Goal: Find specific page/section: Find specific page/section

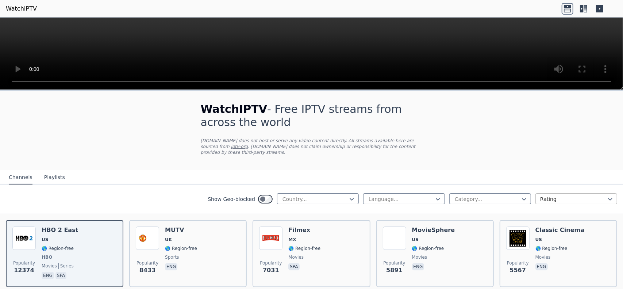
click at [548, 195] on div at bounding box center [573, 198] width 66 height 7
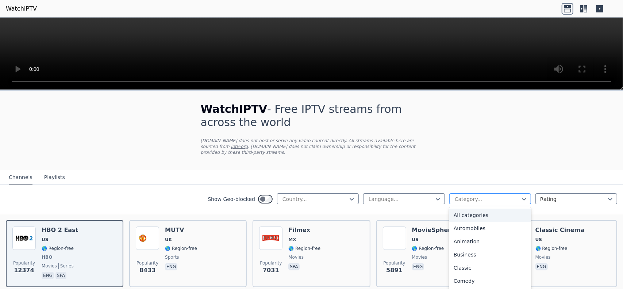
click at [514, 195] on div at bounding box center [487, 198] width 66 height 7
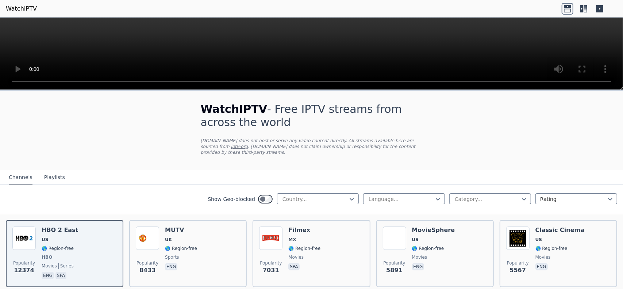
click at [143, 187] on div "Show Geo-blocked Country... Language... Category... Rating" at bounding box center [311, 199] width 623 height 30
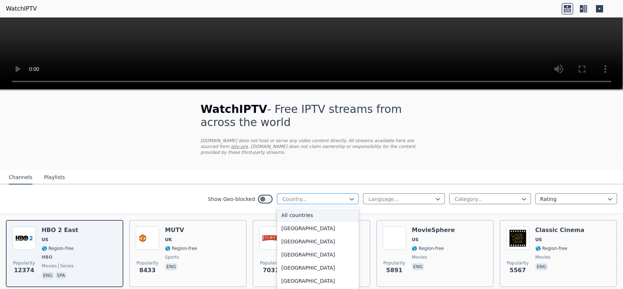
click at [303, 195] on div at bounding box center [315, 198] width 66 height 7
click at [301, 197] on div "Country..." at bounding box center [318, 198] width 82 height 11
click at [302, 195] on div at bounding box center [315, 198] width 66 height 7
type input "****"
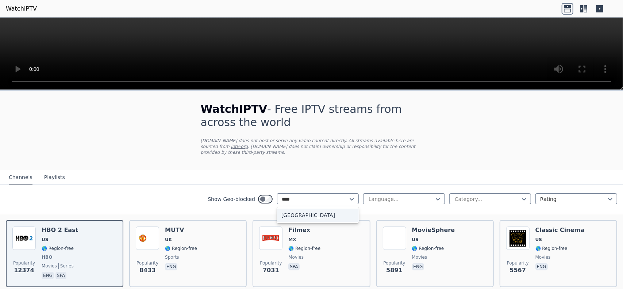
click at [294, 208] on div "[GEOGRAPHIC_DATA]" at bounding box center [318, 214] width 82 height 13
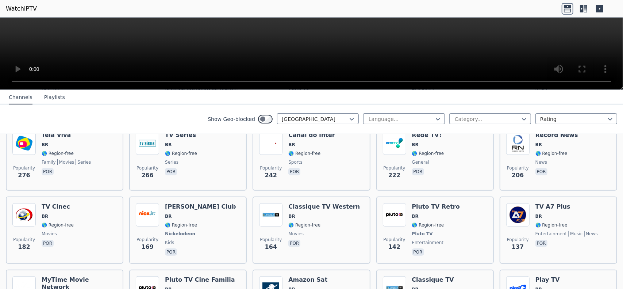
scroll to position [182, 0]
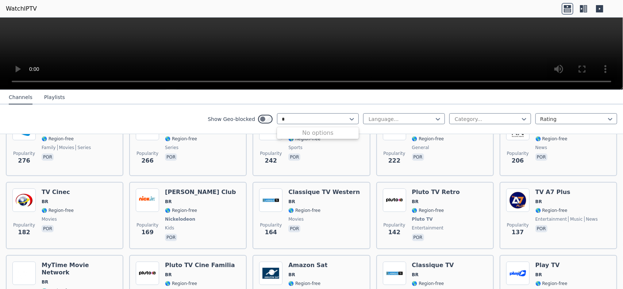
type input "*"
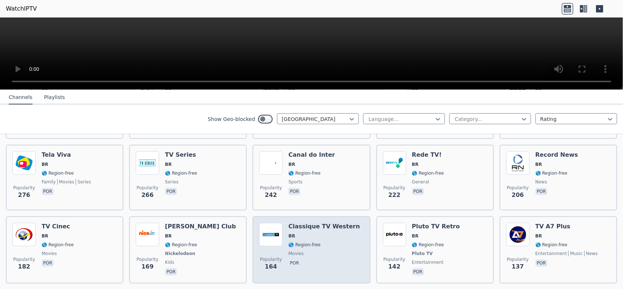
scroll to position [146, 0]
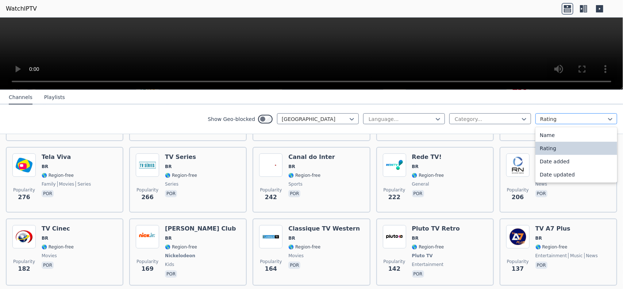
click at [564, 118] on div at bounding box center [573, 118] width 66 height 7
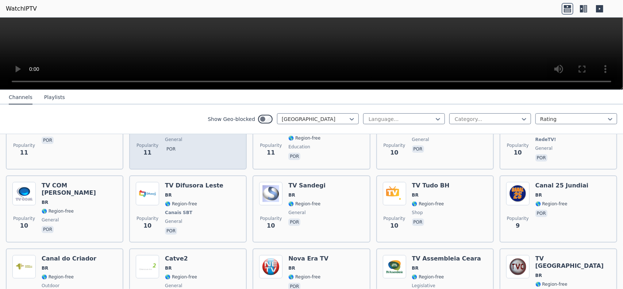
scroll to position [2079, 0]
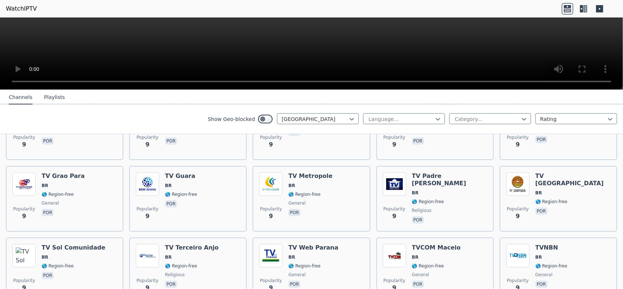
click at [224, 99] on nav "Channels Playlists" at bounding box center [311, 97] width 623 height 15
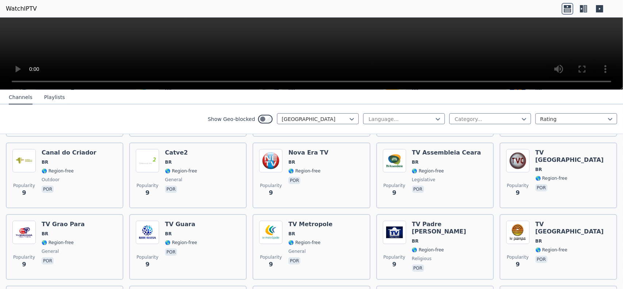
scroll to position [2334, 0]
